Goal: Transaction & Acquisition: Purchase product/service

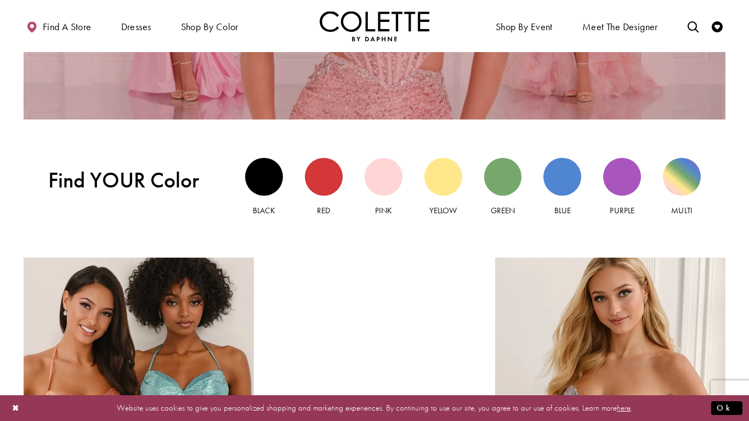
scroll to position [938, 0]
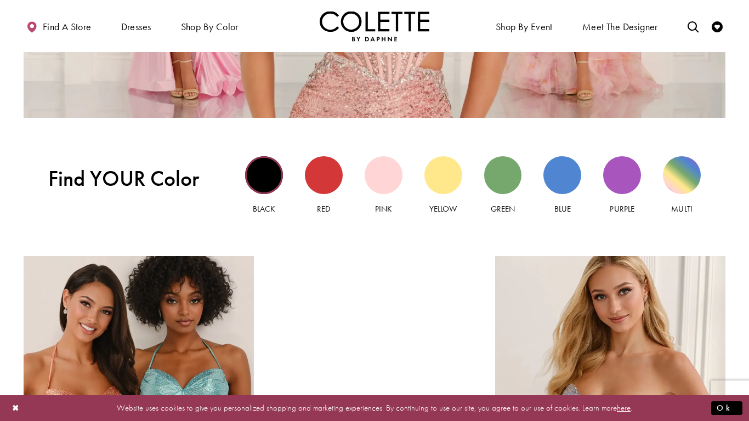
click at [256, 162] on div "Black view" at bounding box center [264, 175] width 38 height 38
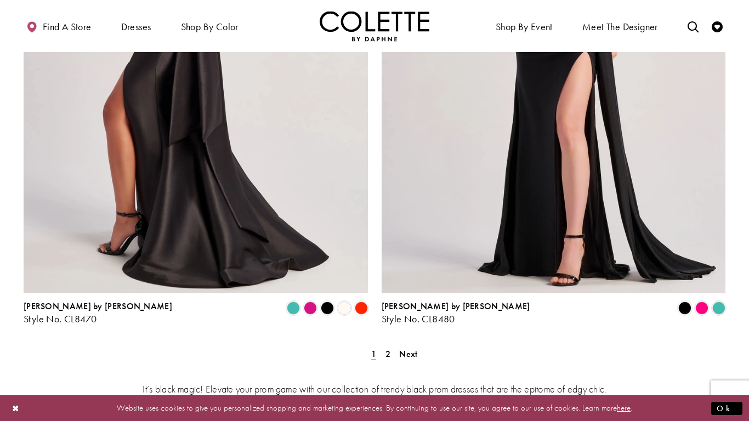
scroll to position [1956, 0]
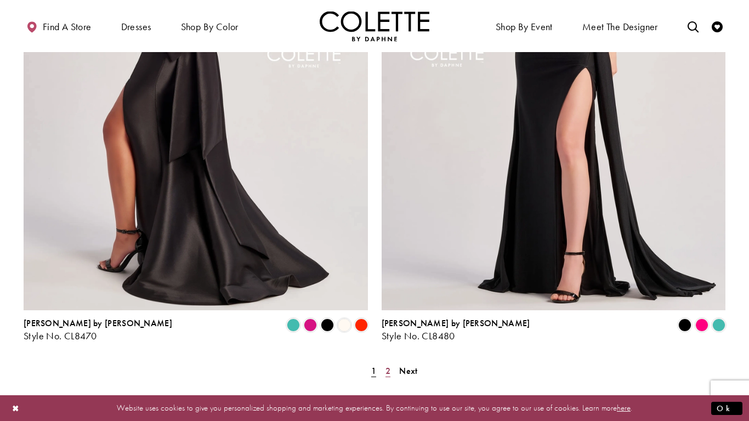
click at [386, 365] on span "2" at bounding box center [387, 371] width 5 height 12
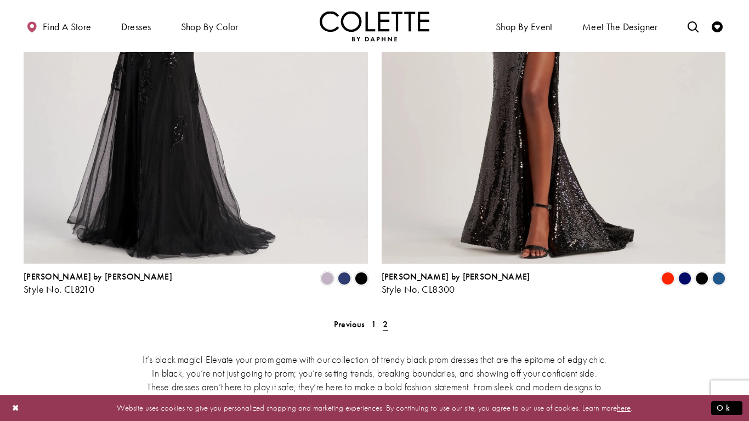
scroll to position [1575, 0]
